Goal: Find specific fact: Find specific fact

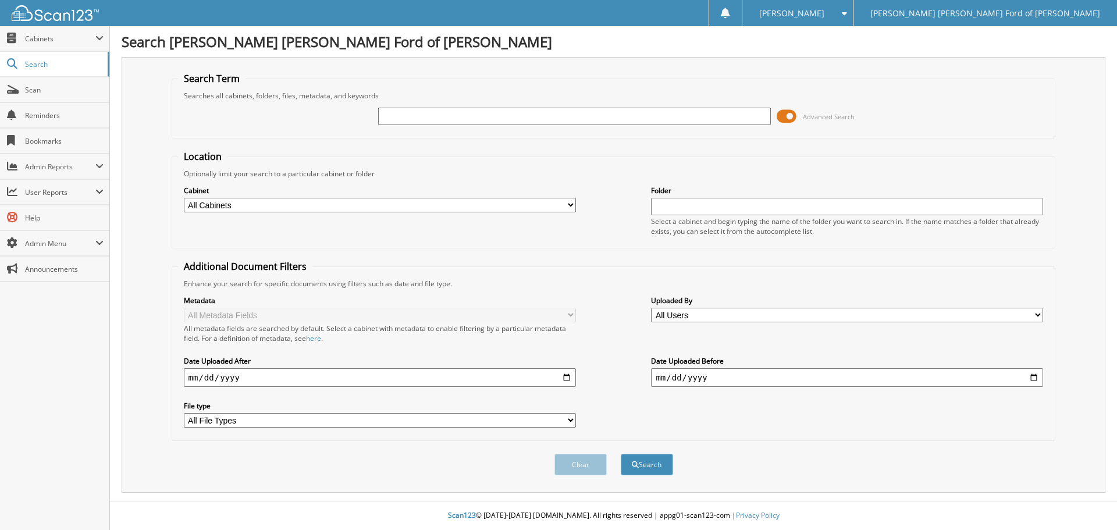
click at [522, 113] on input "text" at bounding box center [574, 116] width 392 height 17
type input "206182"
click at [621, 454] on button "Search" at bounding box center [647, 465] width 52 height 22
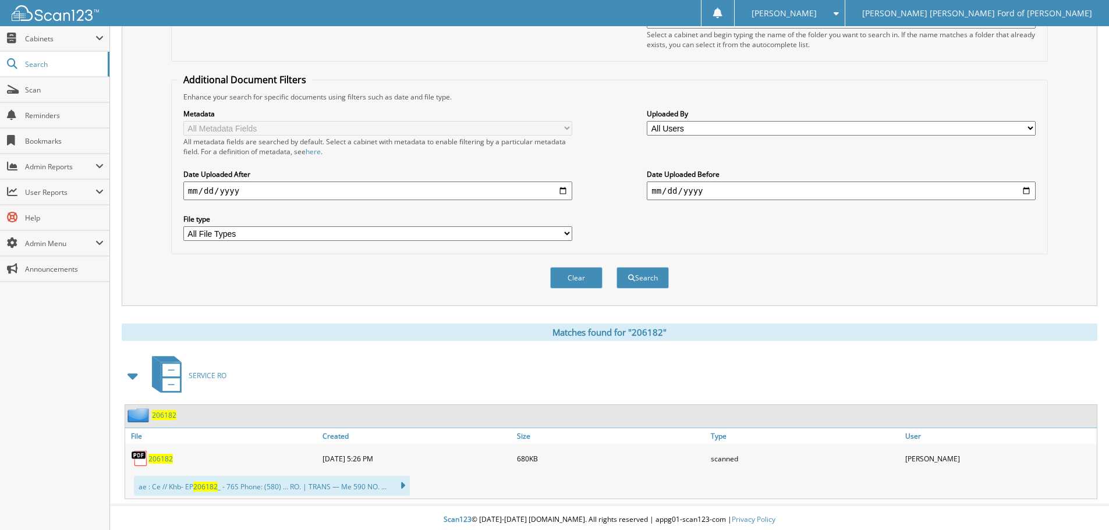
scroll to position [191, 0]
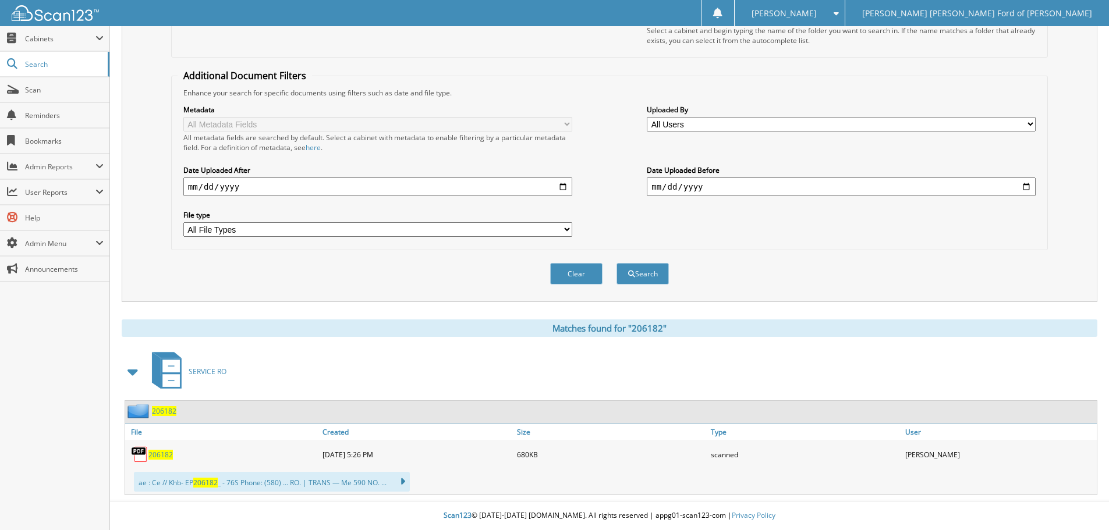
click at [157, 456] on span "206182" at bounding box center [160, 455] width 24 height 10
